Goal: Information Seeking & Learning: Learn about a topic

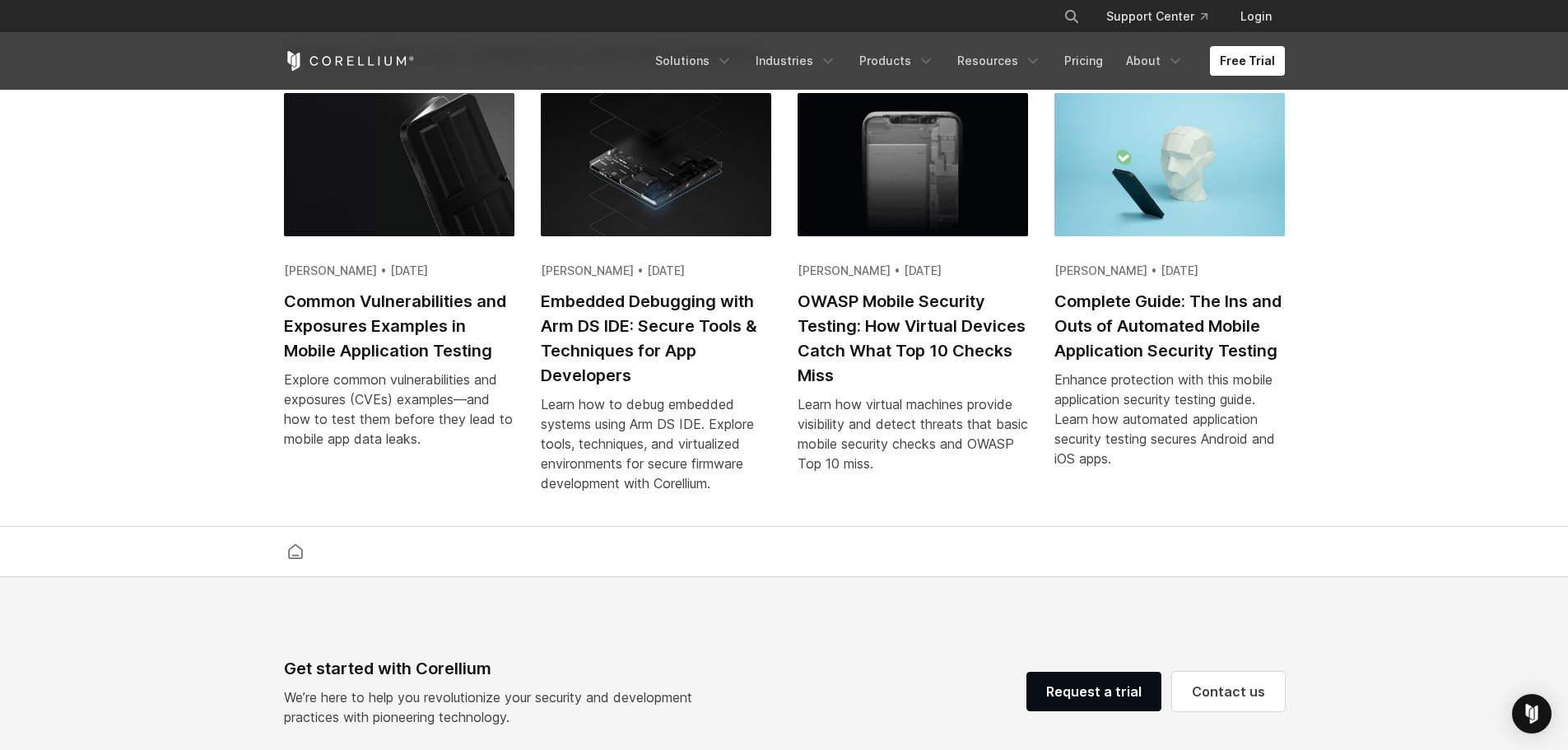
scroll to position [3304, 0]
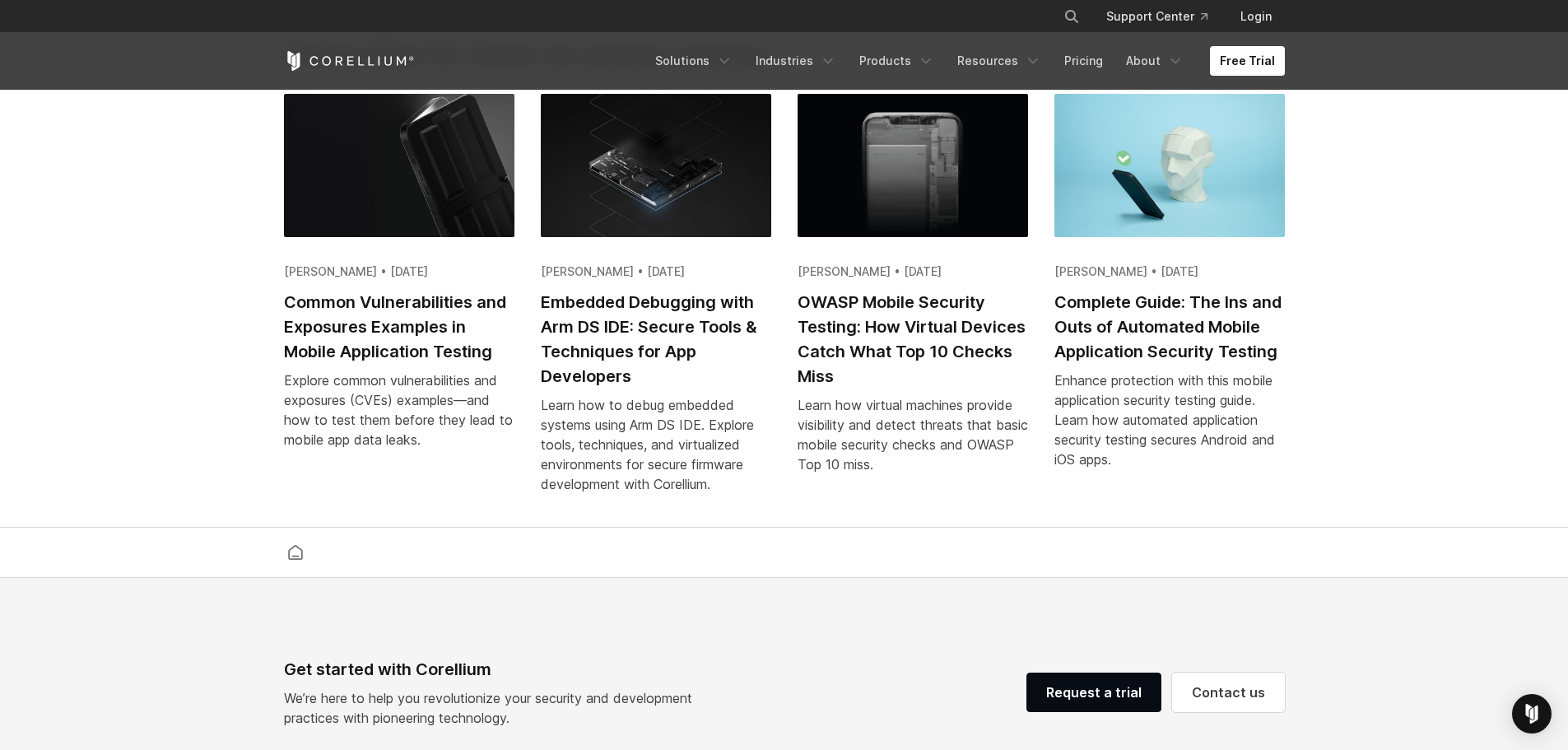
click at [1102, 441] on div "Enhance protection with this mobile application security testing guide. Learn h…" at bounding box center [1169, 420] width 231 height 98
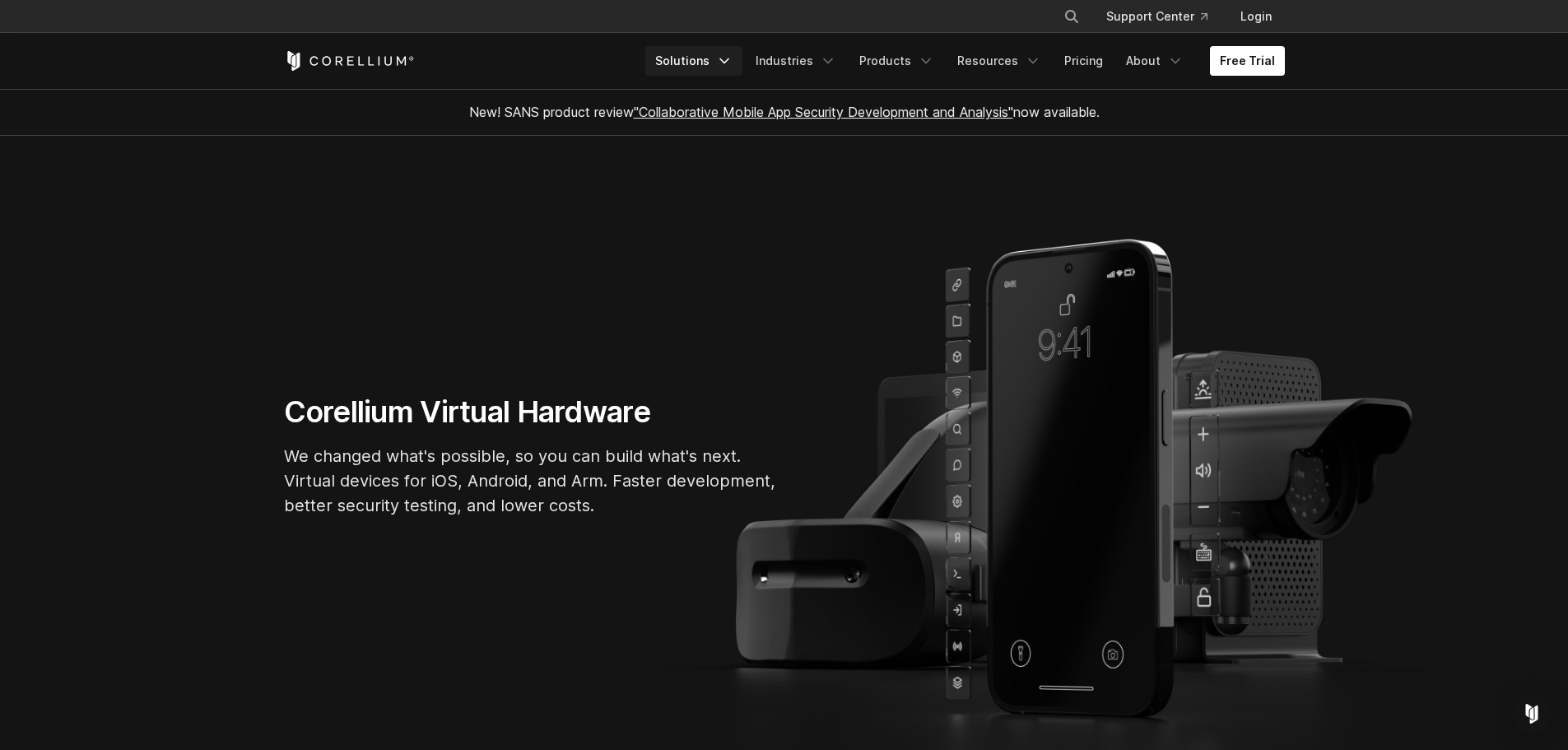
click at [733, 64] on icon "Navigation Menu" at bounding box center [723, 60] width 16 height 16
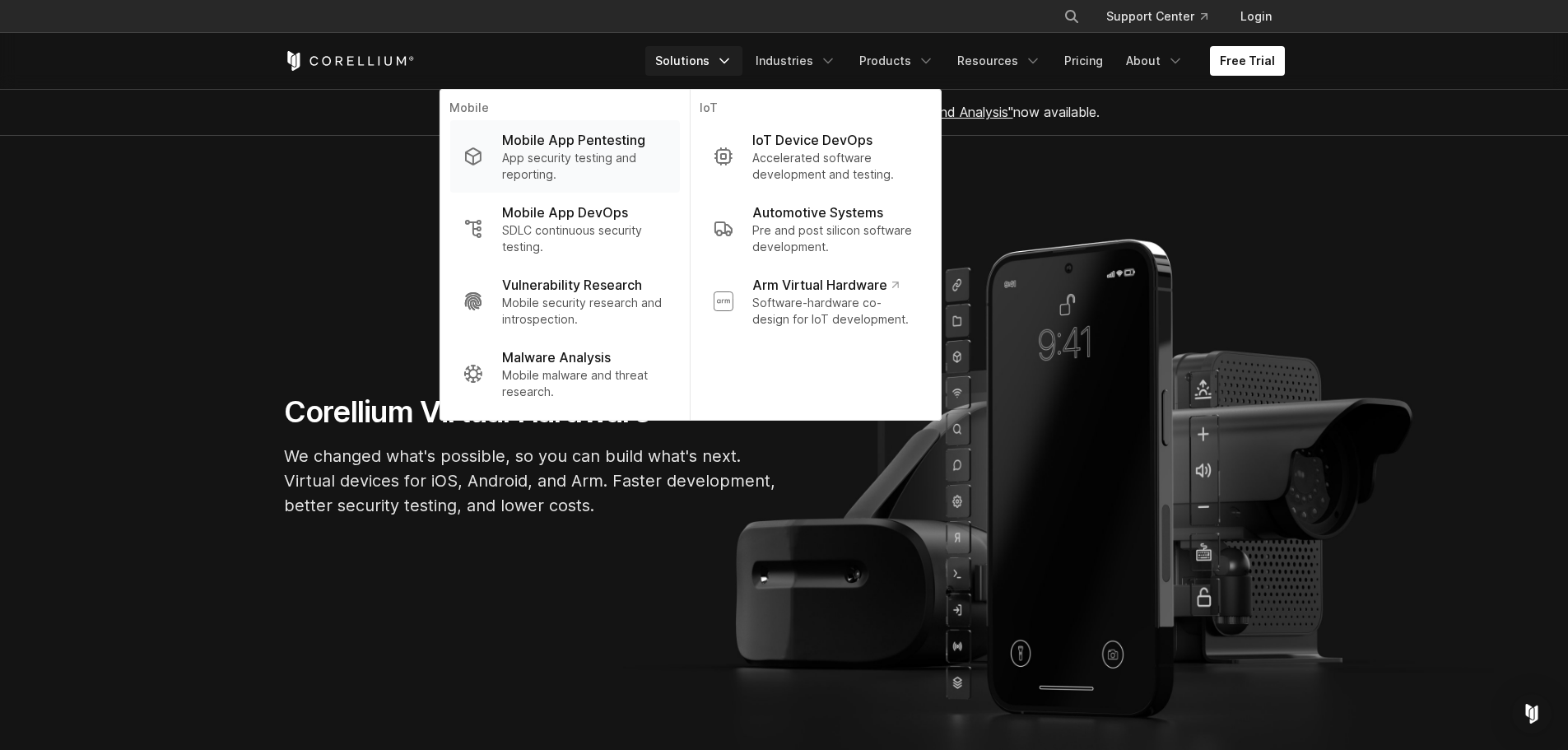
click at [605, 143] on p "Mobile App Pentesting" at bounding box center [573, 139] width 143 height 20
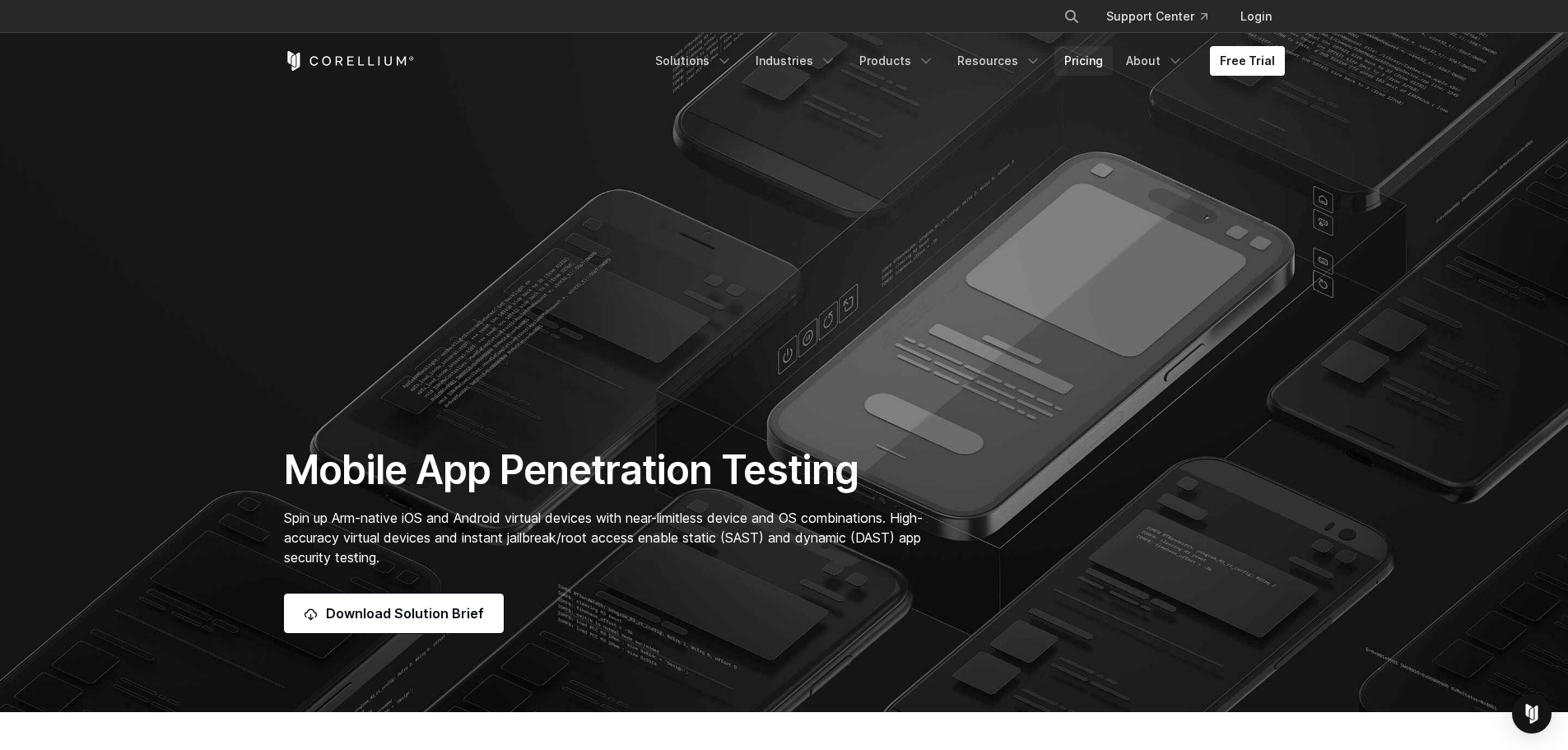
click at [1087, 64] on link "Pricing" at bounding box center [1083, 60] width 59 height 30
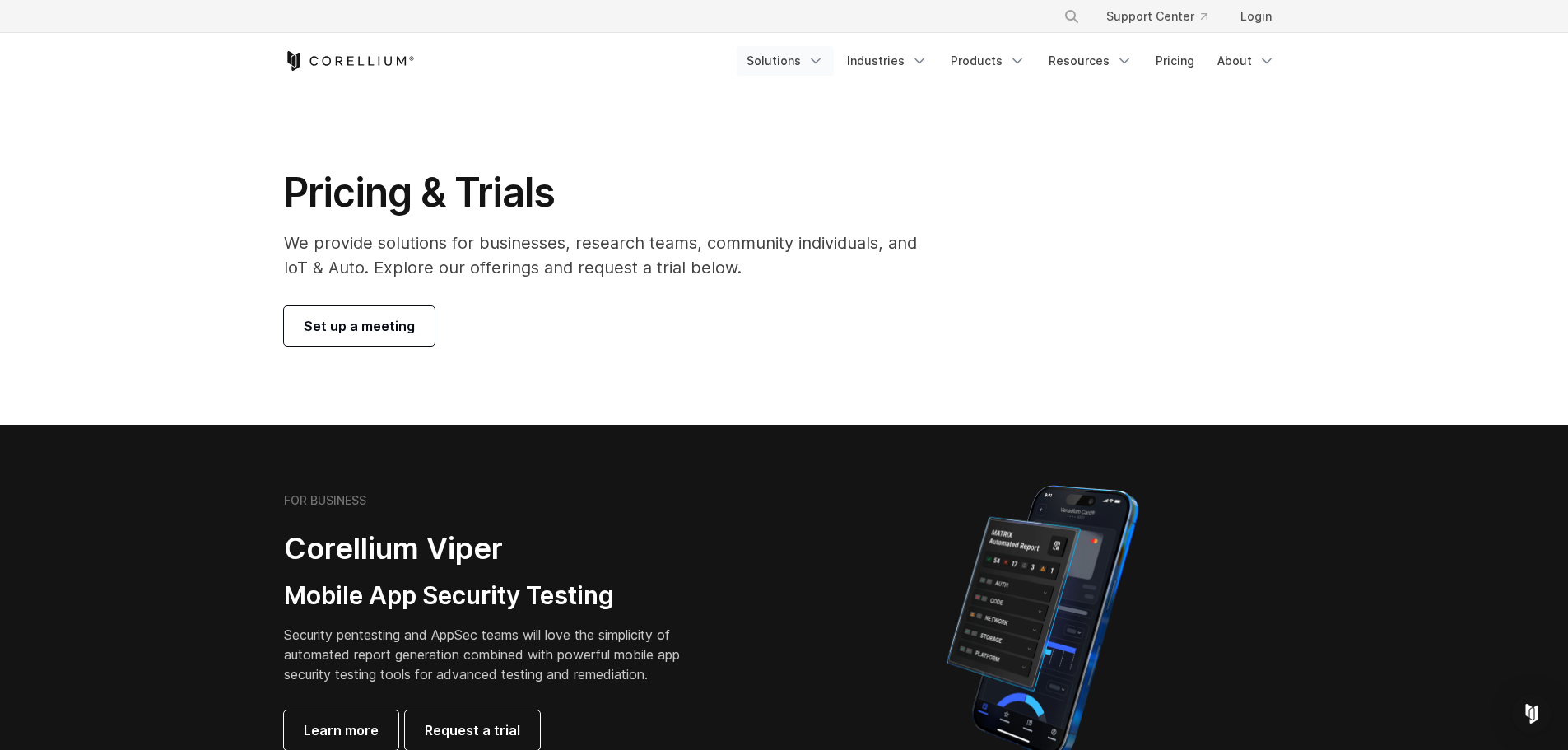
click at [823, 59] on icon "Navigation Menu" at bounding box center [815, 60] width 16 height 16
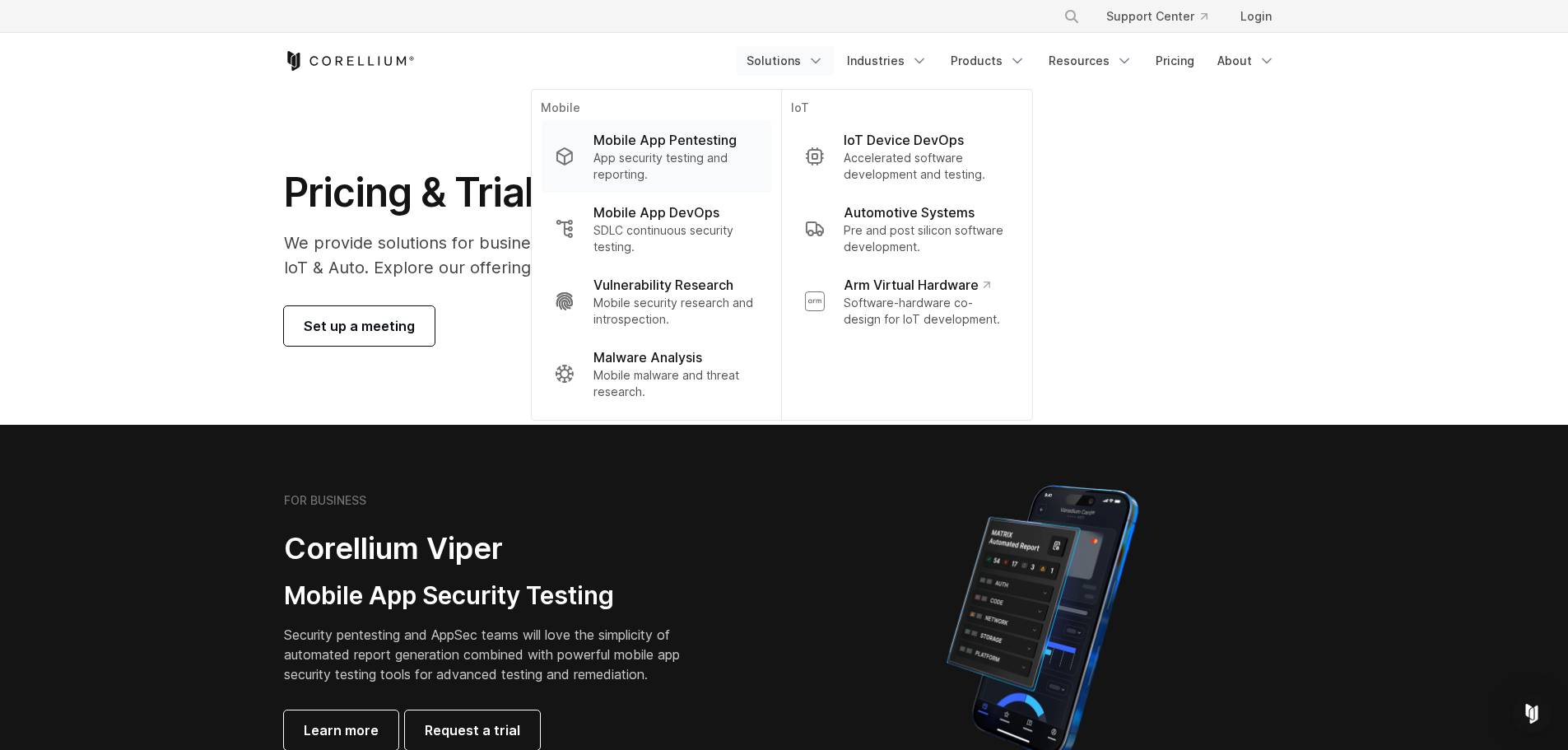
click at [704, 154] on p "App security testing and reporting." at bounding box center [675, 166] width 164 height 33
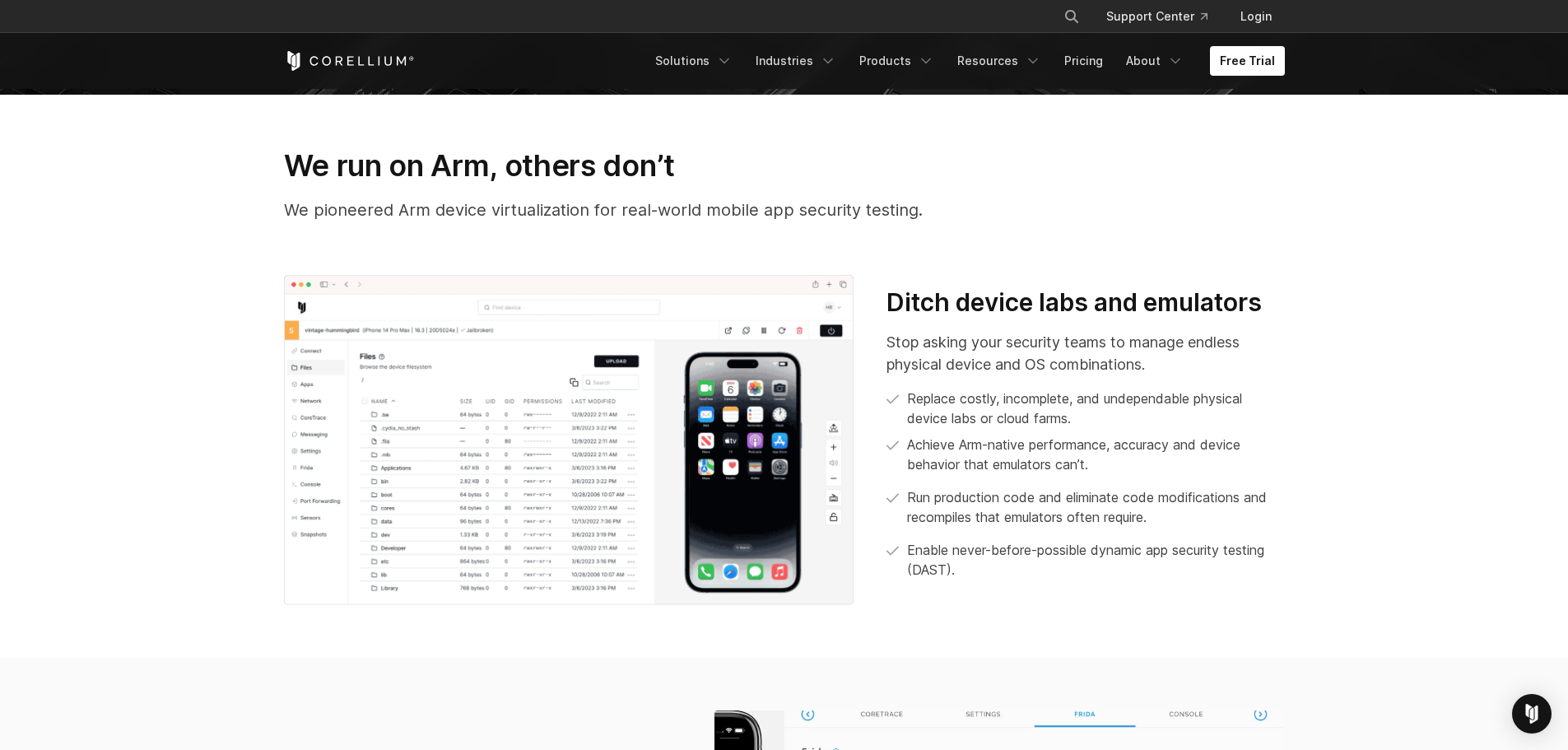
scroll to position [620, 0]
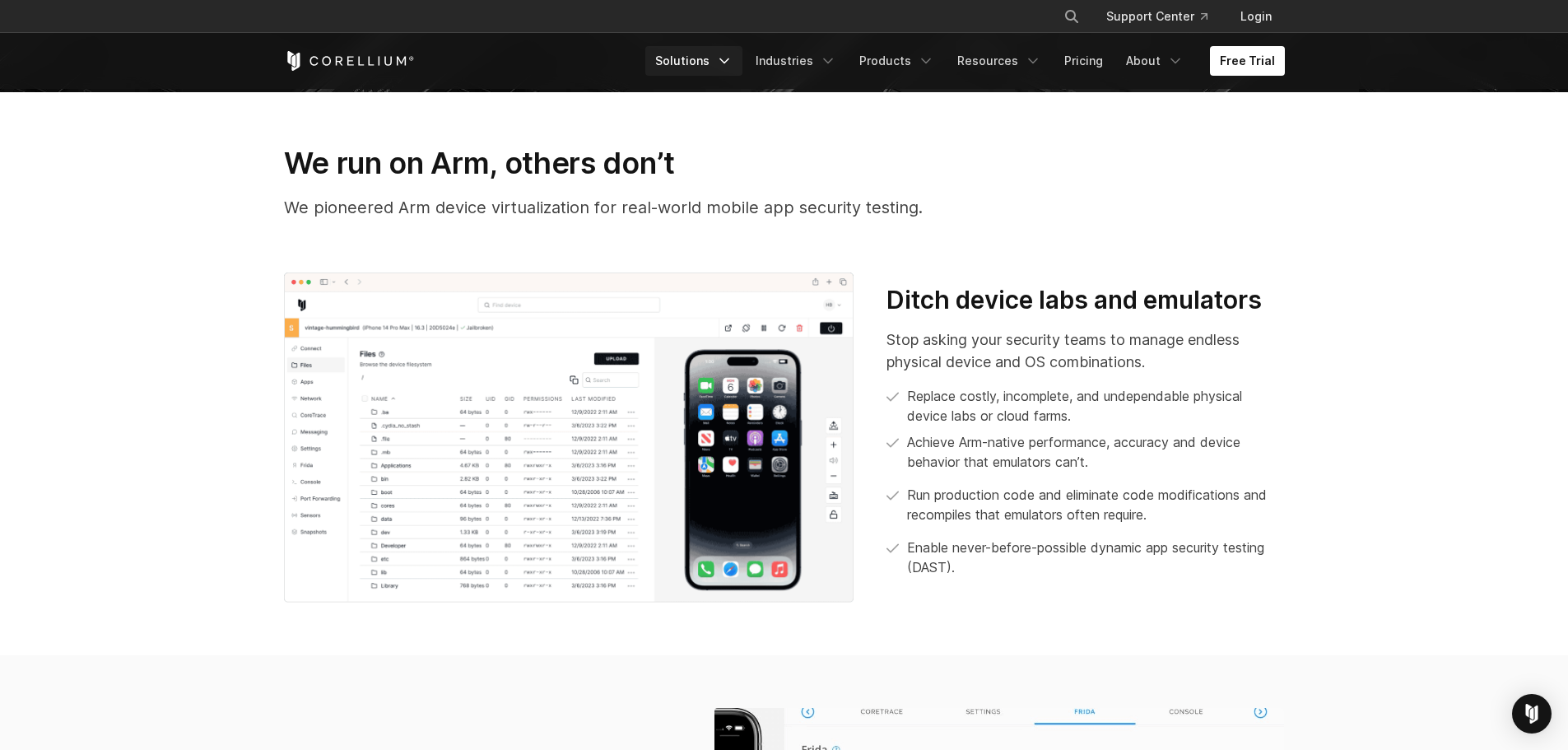
click at [724, 62] on link "Solutions" at bounding box center [694, 60] width 98 height 30
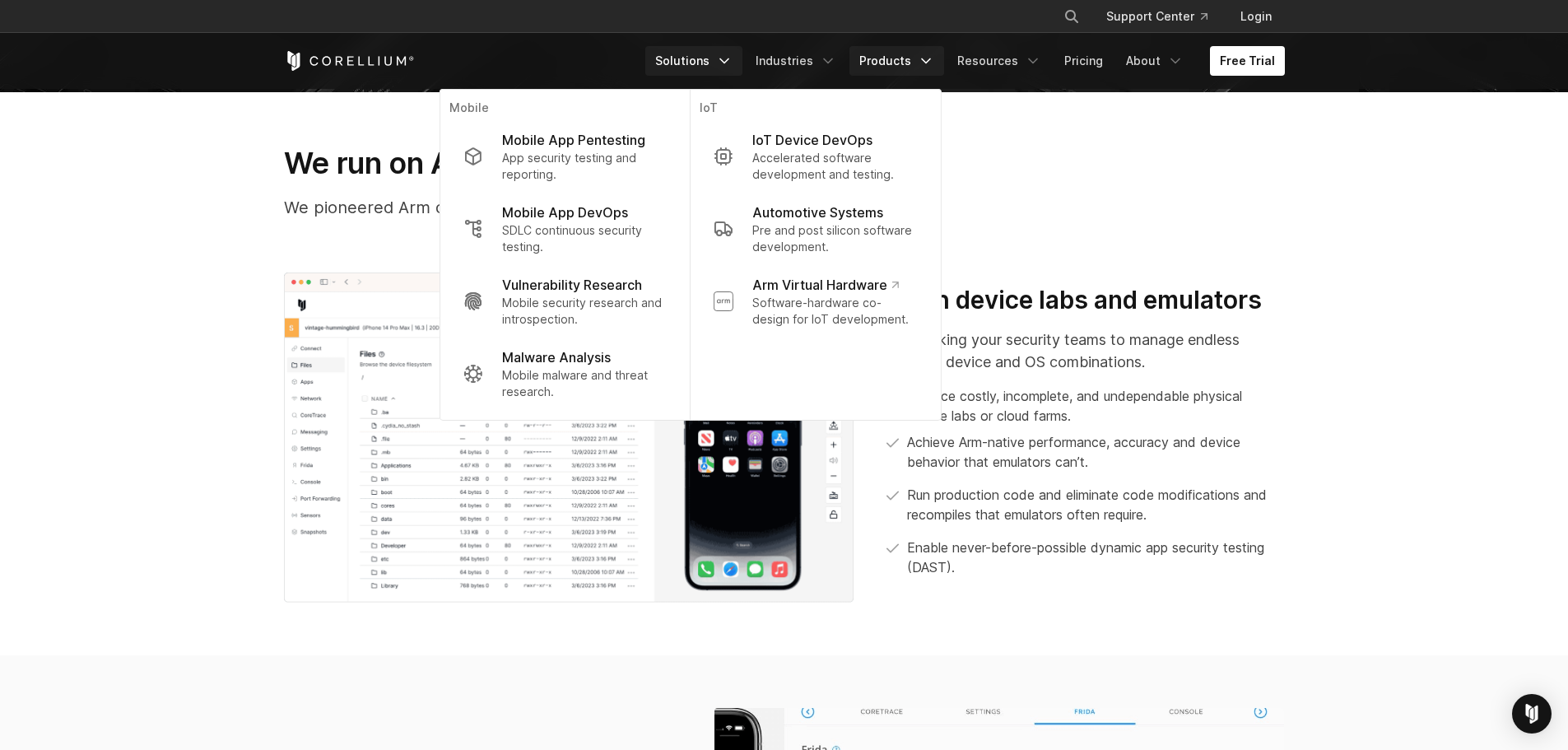
click at [934, 67] on icon "Navigation Menu" at bounding box center [925, 60] width 16 height 16
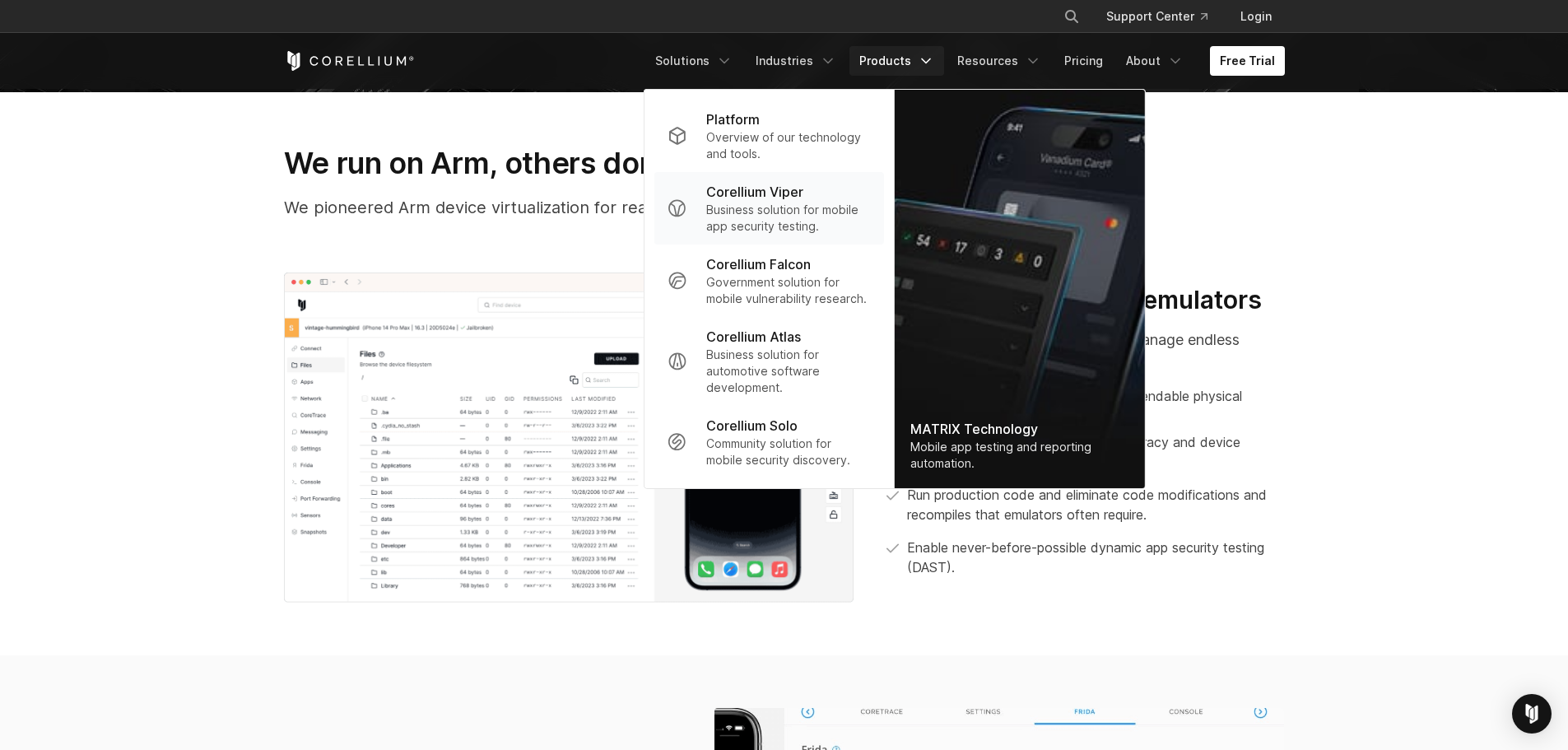
click at [809, 210] on p "Business solution for mobile app security testing." at bounding box center [788, 218] width 164 height 33
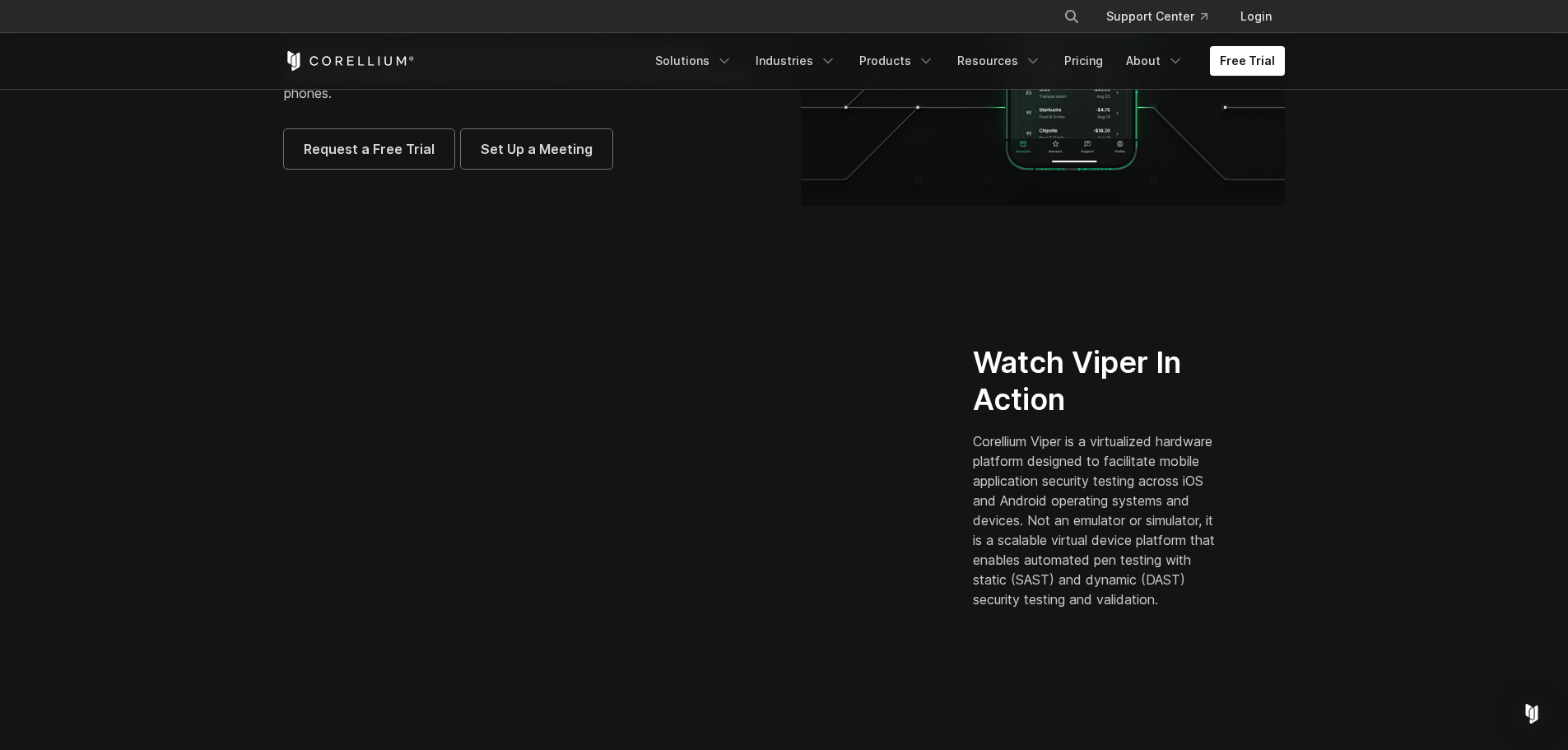
scroll to position [254, 0]
click at [1090, 56] on link "Pricing" at bounding box center [1083, 60] width 59 height 30
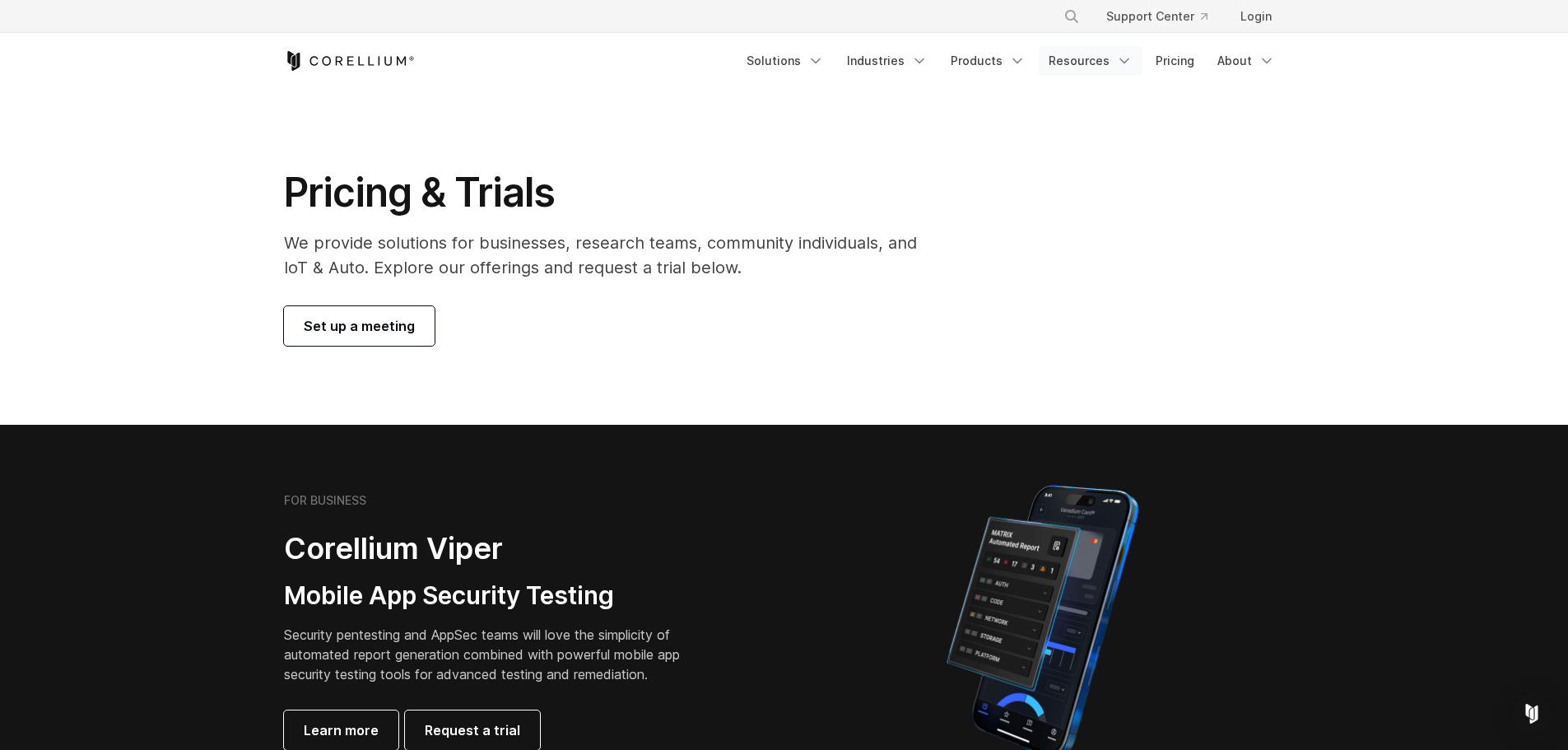
click at [1119, 58] on icon "Navigation Menu" at bounding box center [1124, 60] width 16 height 16
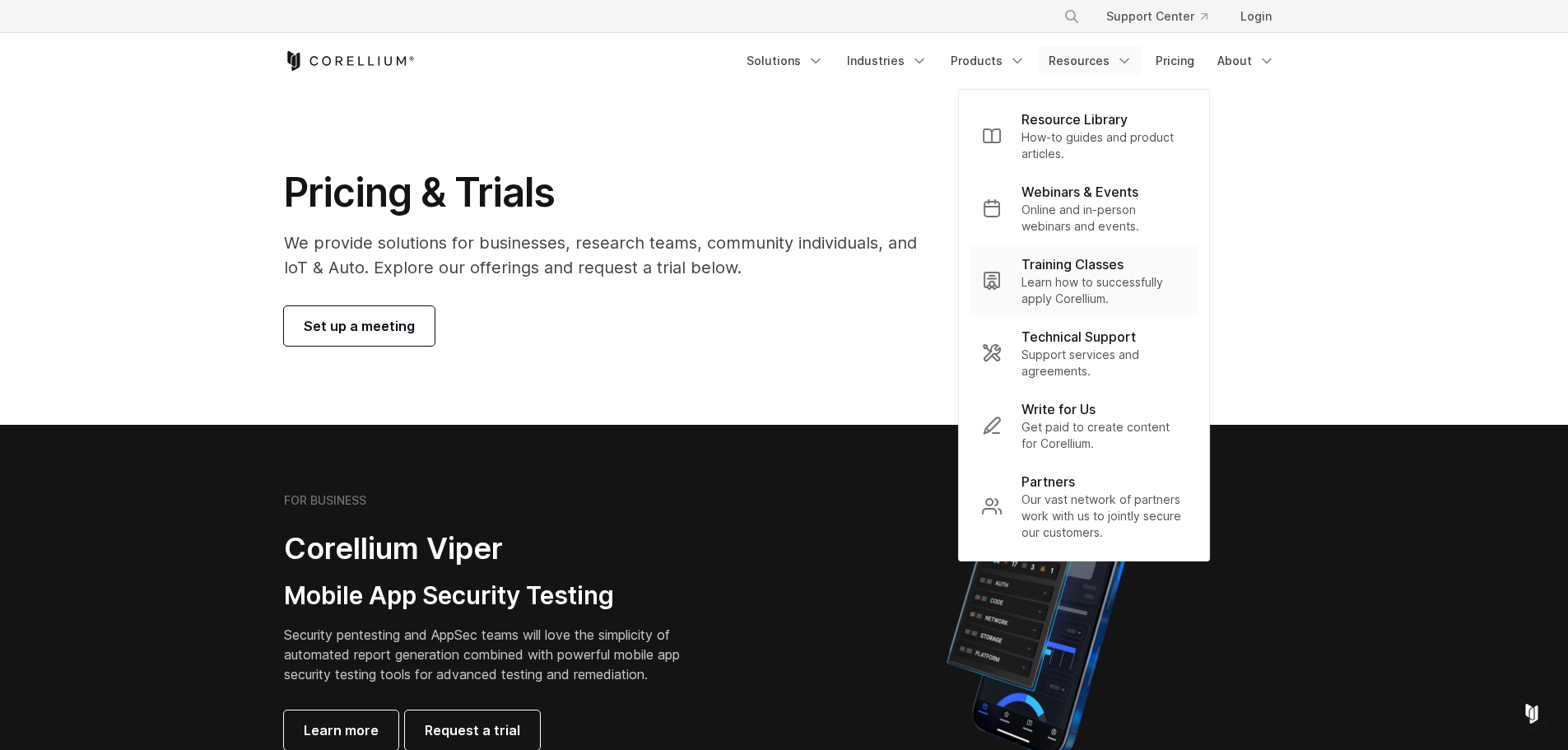
click at [1052, 282] on p "Learn how to successfully apply Corellium." at bounding box center [1103, 290] width 165 height 33
